Goal: Task Accomplishment & Management: Use online tool/utility

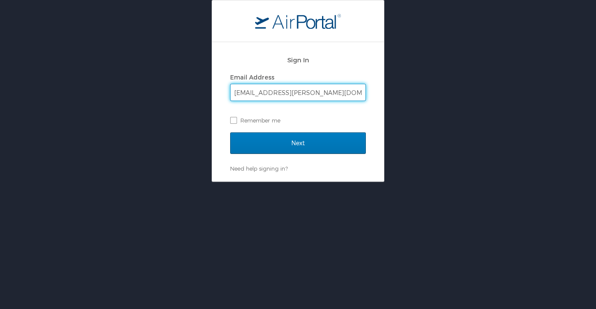
type input "[EMAIL_ADDRESS][PERSON_NAME][DOMAIN_NAME]"
click at [230, 132] on input "Next" at bounding box center [298, 142] width 136 height 21
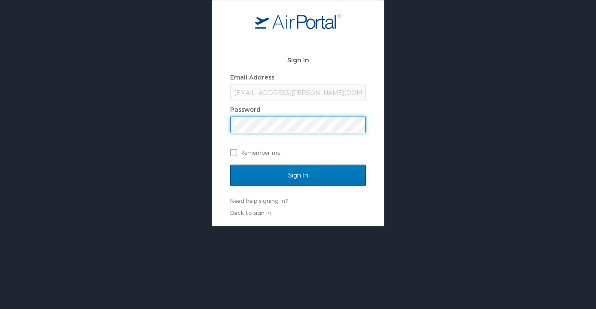
click at [230, 165] on input "Sign In" at bounding box center [298, 175] width 136 height 21
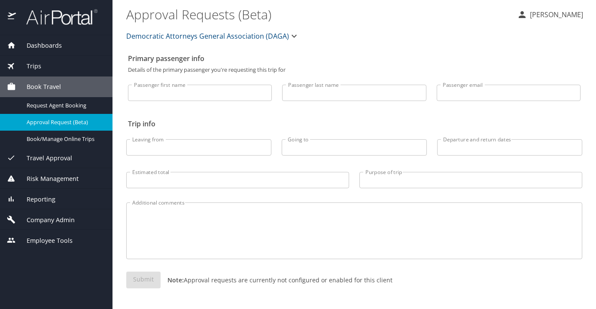
click at [32, 156] on span "Travel Approval" at bounding box center [44, 157] width 56 height 9
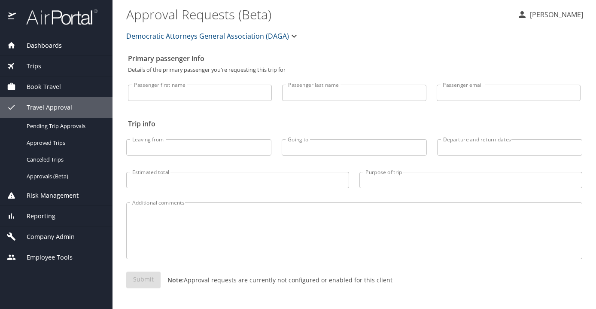
click at [60, 55] on div "Dashboards" at bounding box center [56, 45] width 113 height 21
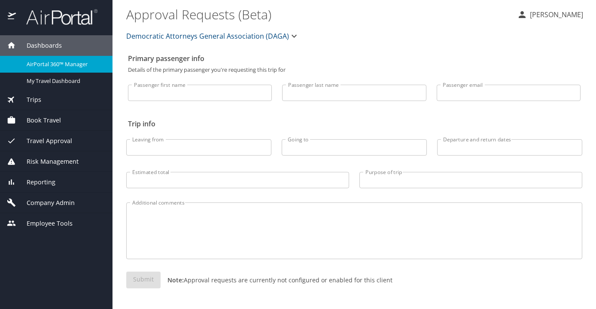
click at [61, 46] on span "Dashboards" at bounding box center [39, 45] width 46 height 9
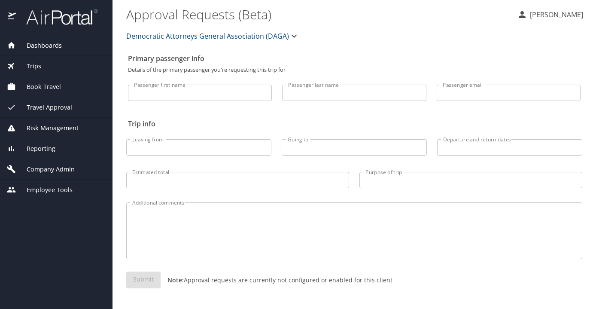
click at [24, 48] on span "Dashboards" at bounding box center [39, 45] width 46 height 9
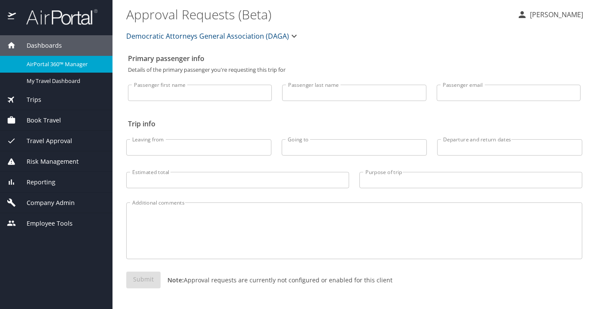
click at [40, 65] on span "AirPortal 360™ Manager" at bounding box center [65, 64] width 76 height 8
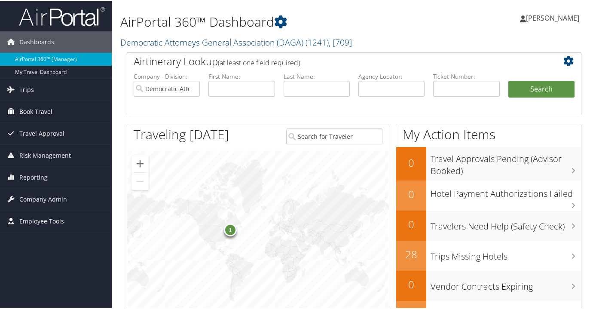
click at [50, 106] on span "Book Travel" at bounding box center [35, 110] width 33 height 21
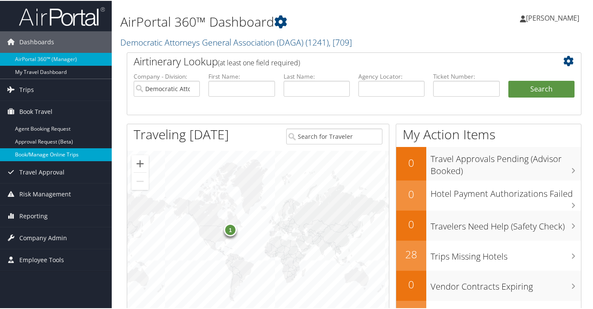
click at [59, 156] on link "Book/Manage Online Trips" at bounding box center [56, 153] width 112 height 13
